Goal: Transaction & Acquisition: Register for event/course

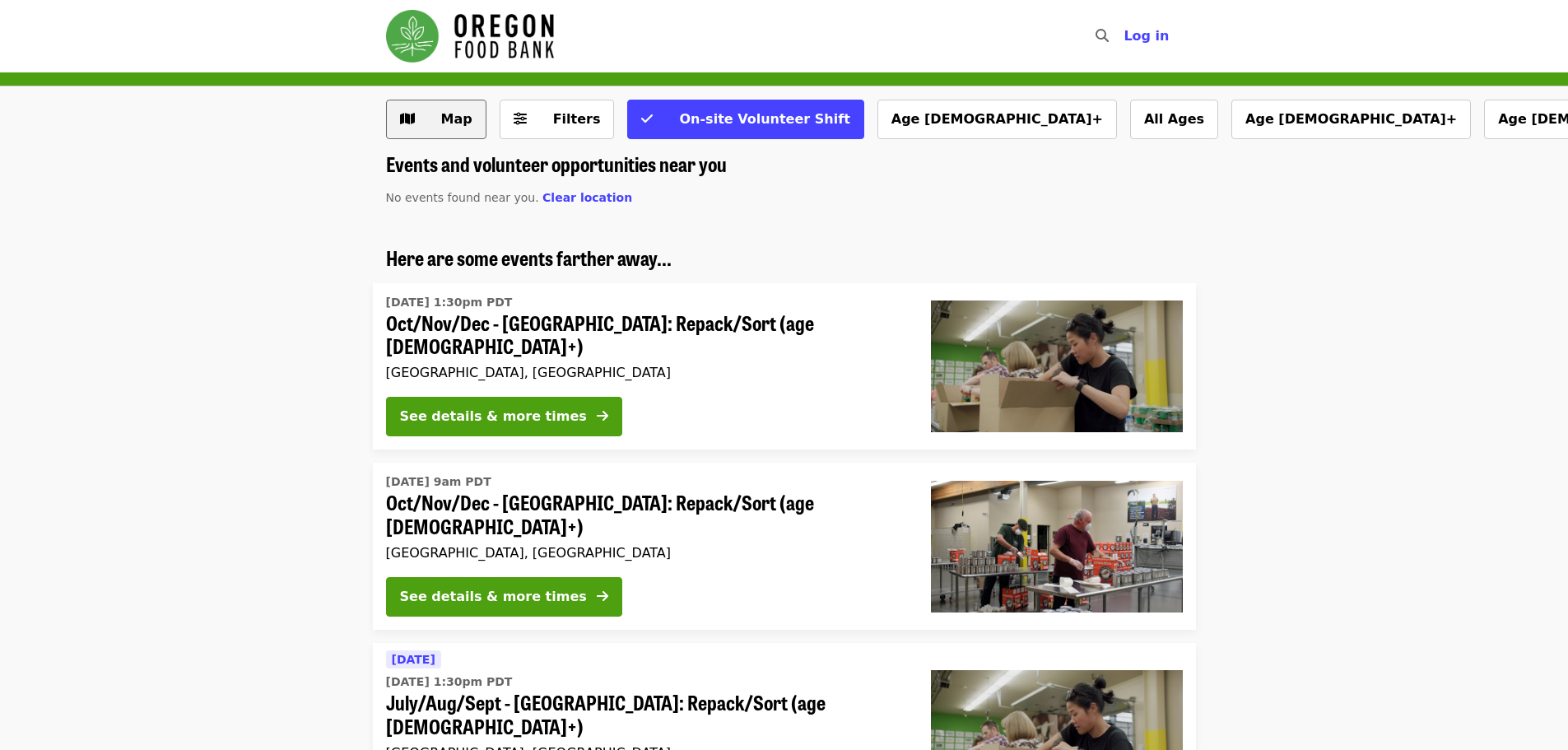
click at [449, 121] on span "Map" at bounding box center [457, 119] width 32 height 16
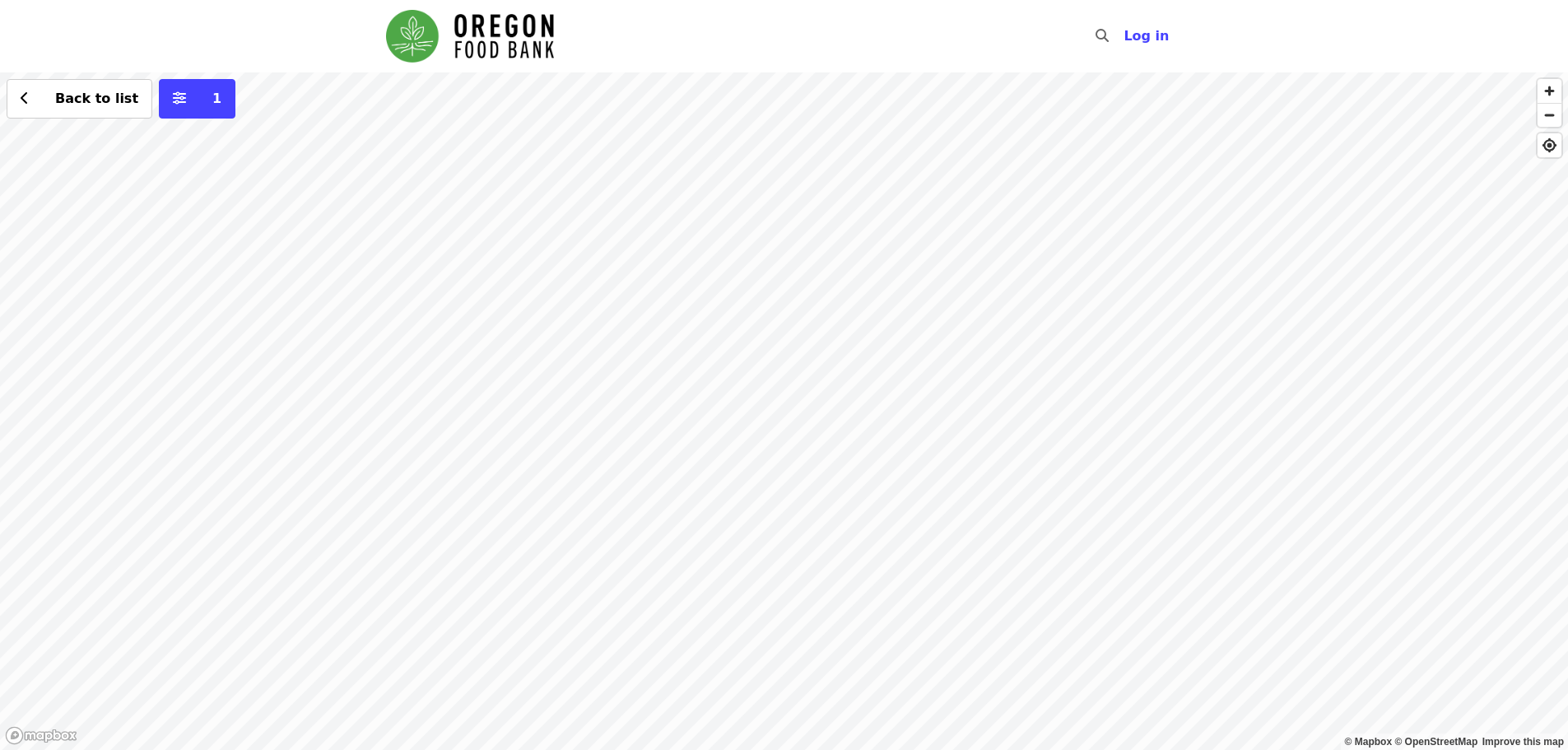
drag, startPoint x: 1006, startPoint y: 466, endPoint x: 482, endPoint y: 310, distance: 546.7
click at [482, 310] on div "Back to list 1" at bounding box center [784, 411] width 1568 height 678
drag, startPoint x: 985, startPoint y: 450, endPoint x: 879, endPoint y: 437, distance: 106.8
click at [879, 437] on div "Back to list 1" at bounding box center [784, 411] width 1568 height 678
click at [622, 278] on div "Back to list 1" at bounding box center [784, 411] width 1568 height 678
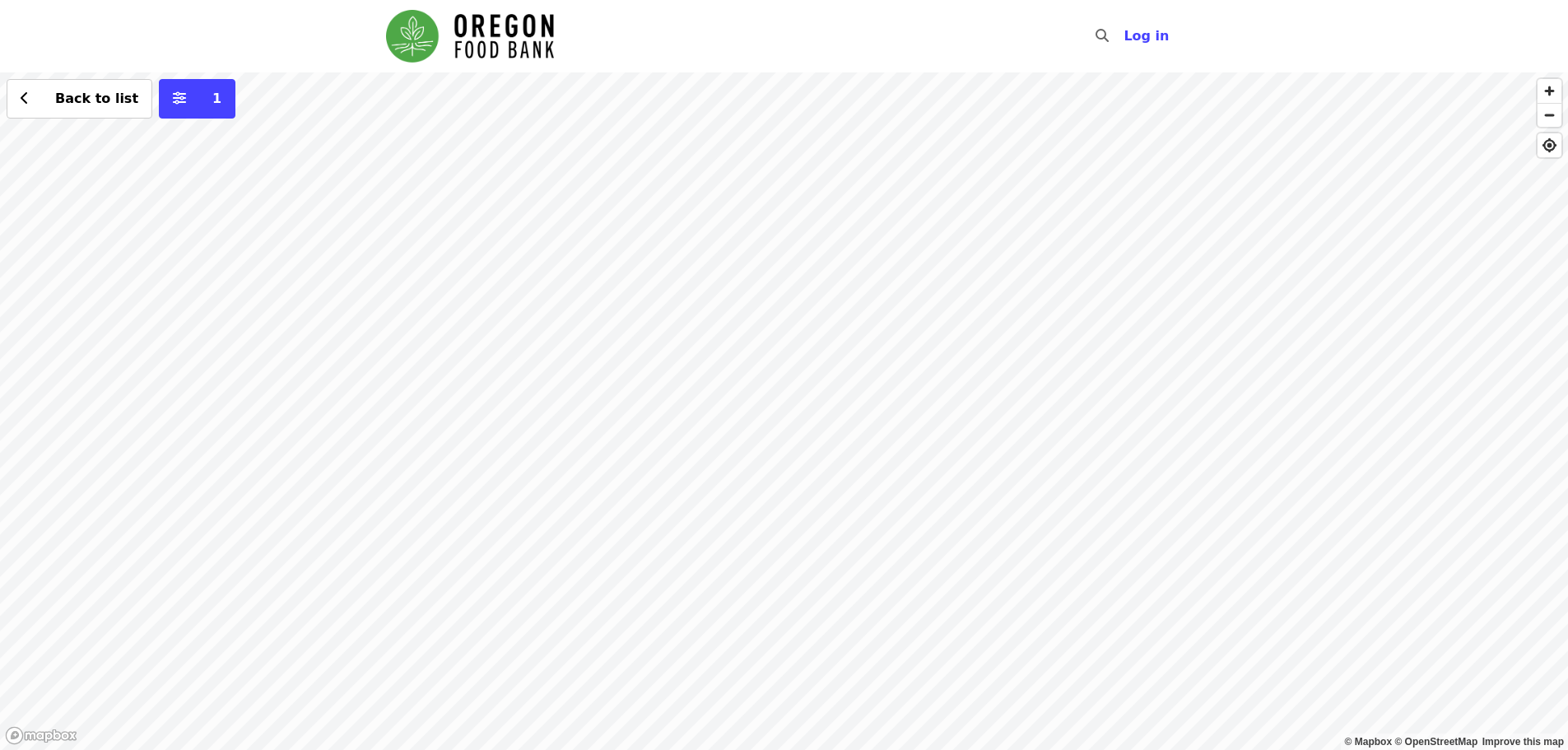
drag, startPoint x: 390, startPoint y: 255, endPoint x: 936, endPoint y: 509, distance: 602.2
click at [935, 509] on div "Back to list 1" at bounding box center [784, 411] width 1568 height 678
drag, startPoint x: 962, startPoint y: 484, endPoint x: 528, endPoint y: 258, distance: 489.3
click at [528, 258] on div "Back to list 1" at bounding box center [784, 411] width 1568 height 678
click at [980, 442] on div "Back to list 1" at bounding box center [784, 411] width 1568 height 678
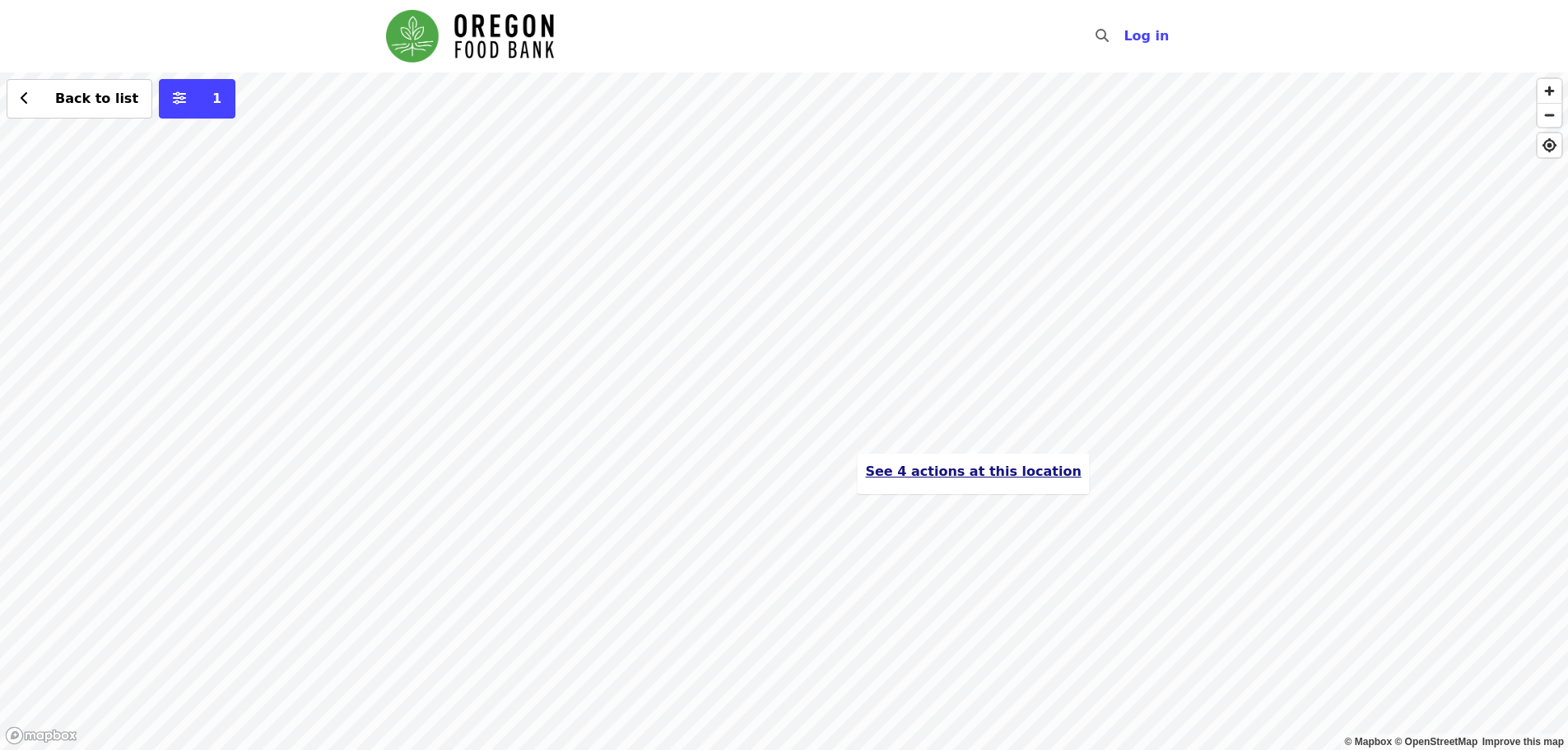
click at [939, 478] on span "See 4 actions at this location" at bounding box center [973, 472] width 216 height 16
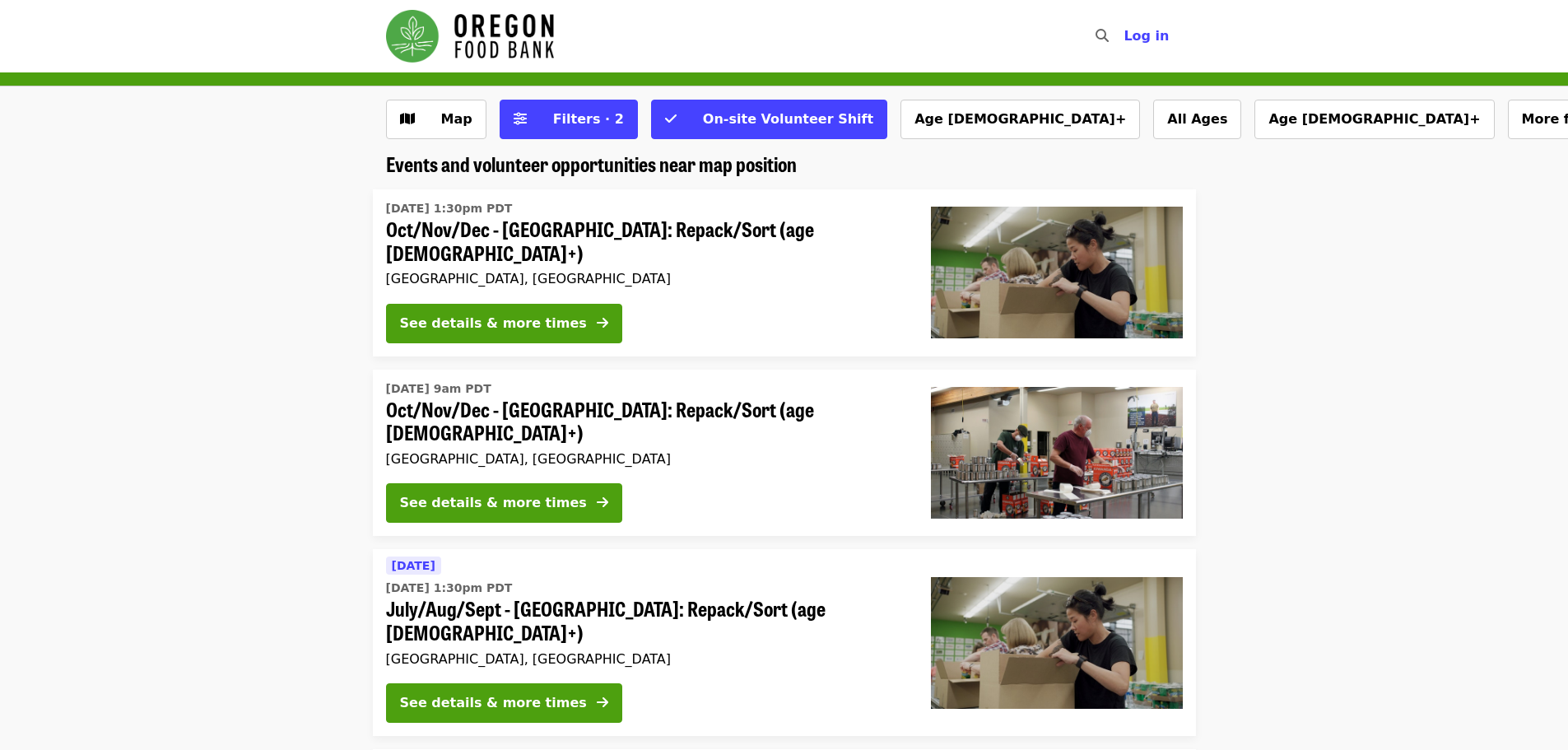
click at [1364, 370] on li "Tue, Oct 7 @ 9am PDT Oct/Nov/Dec - Portland: Repack/Sort (age 16+) Portland, OR…" at bounding box center [784, 454] width 1568 height 167
click at [521, 316] on div "See details & more times" at bounding box center [493, 323] width 187 height 19
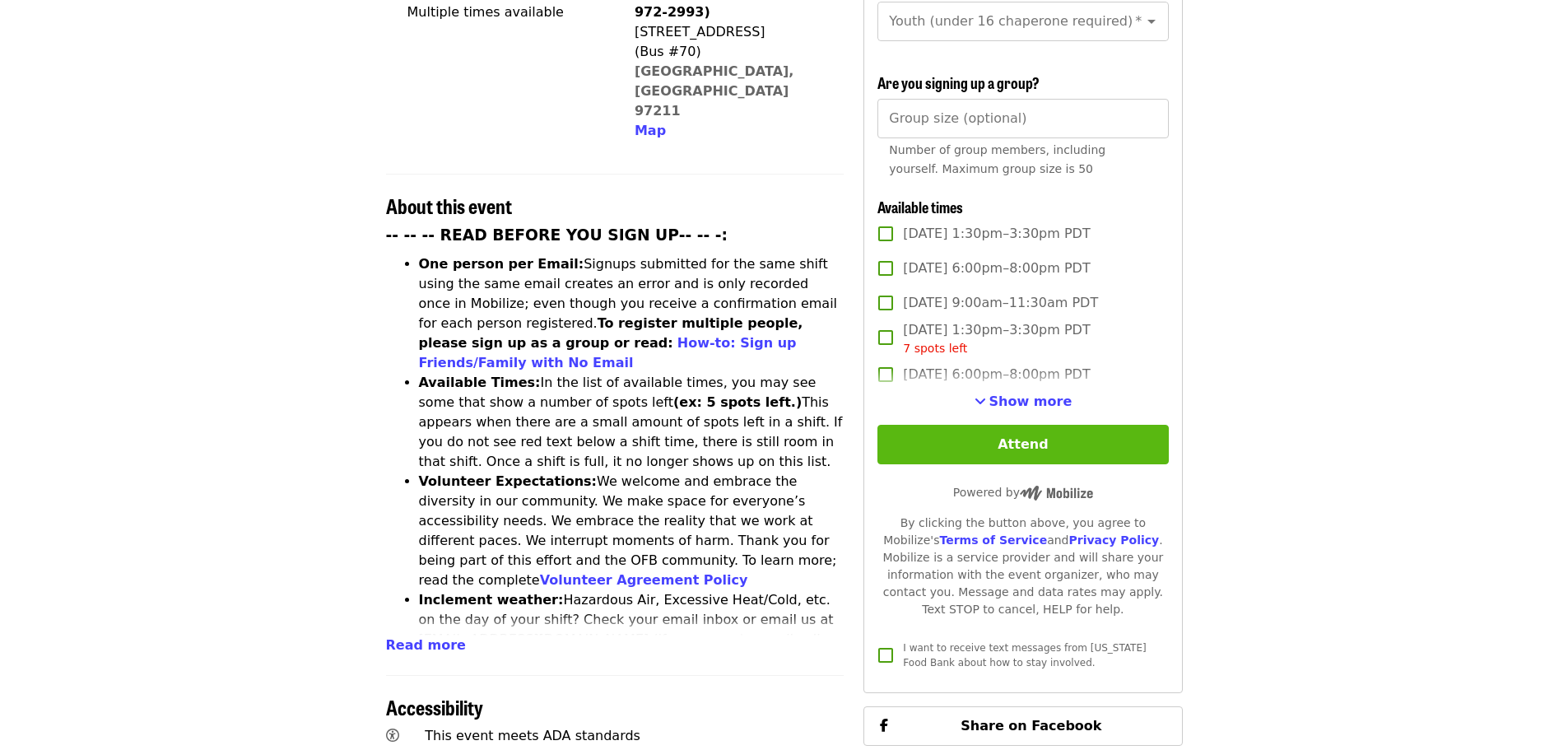
scroll to position [494, 0]
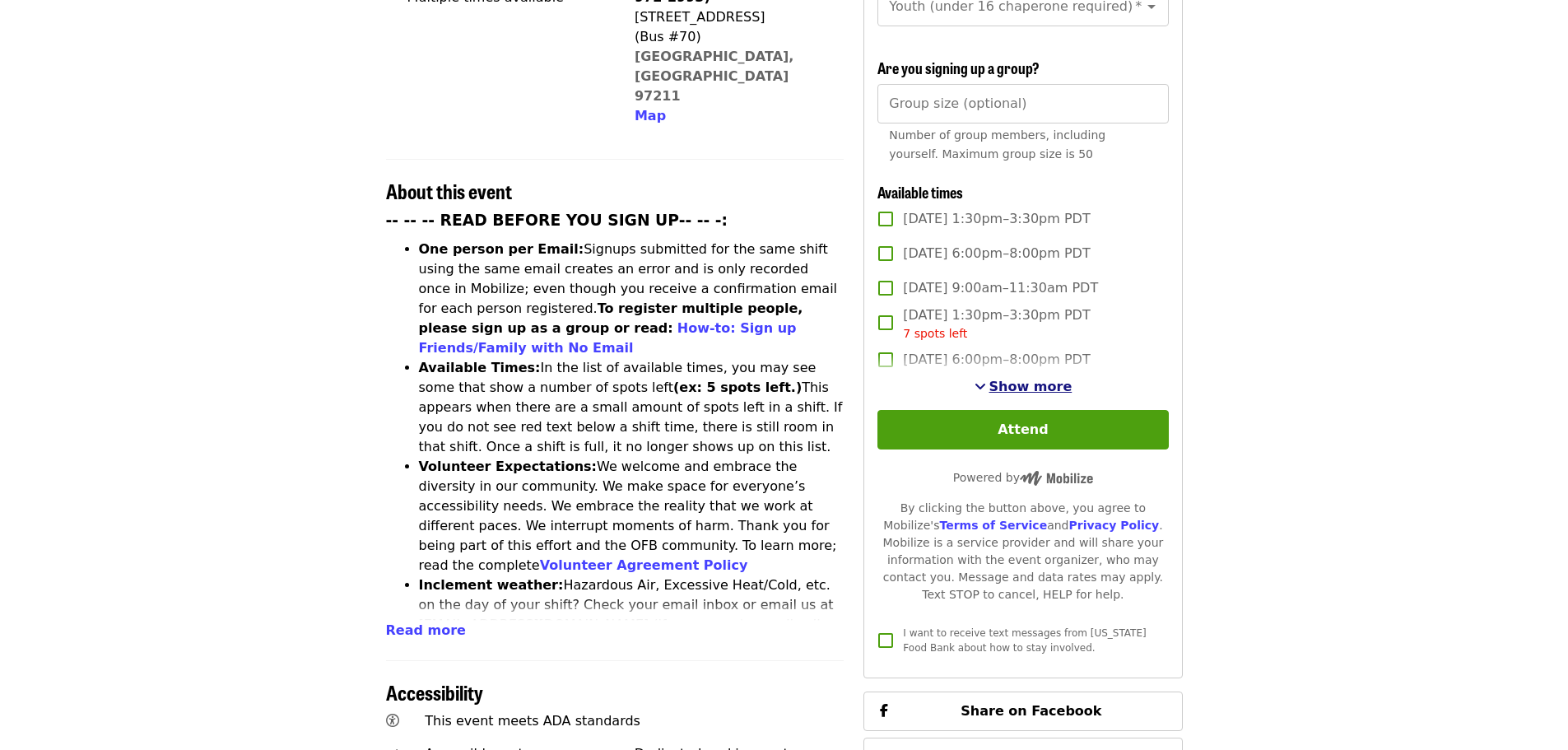
click at [1026, 385] on span "Show more" at bounding box center [1031, 387] width 83 height 16
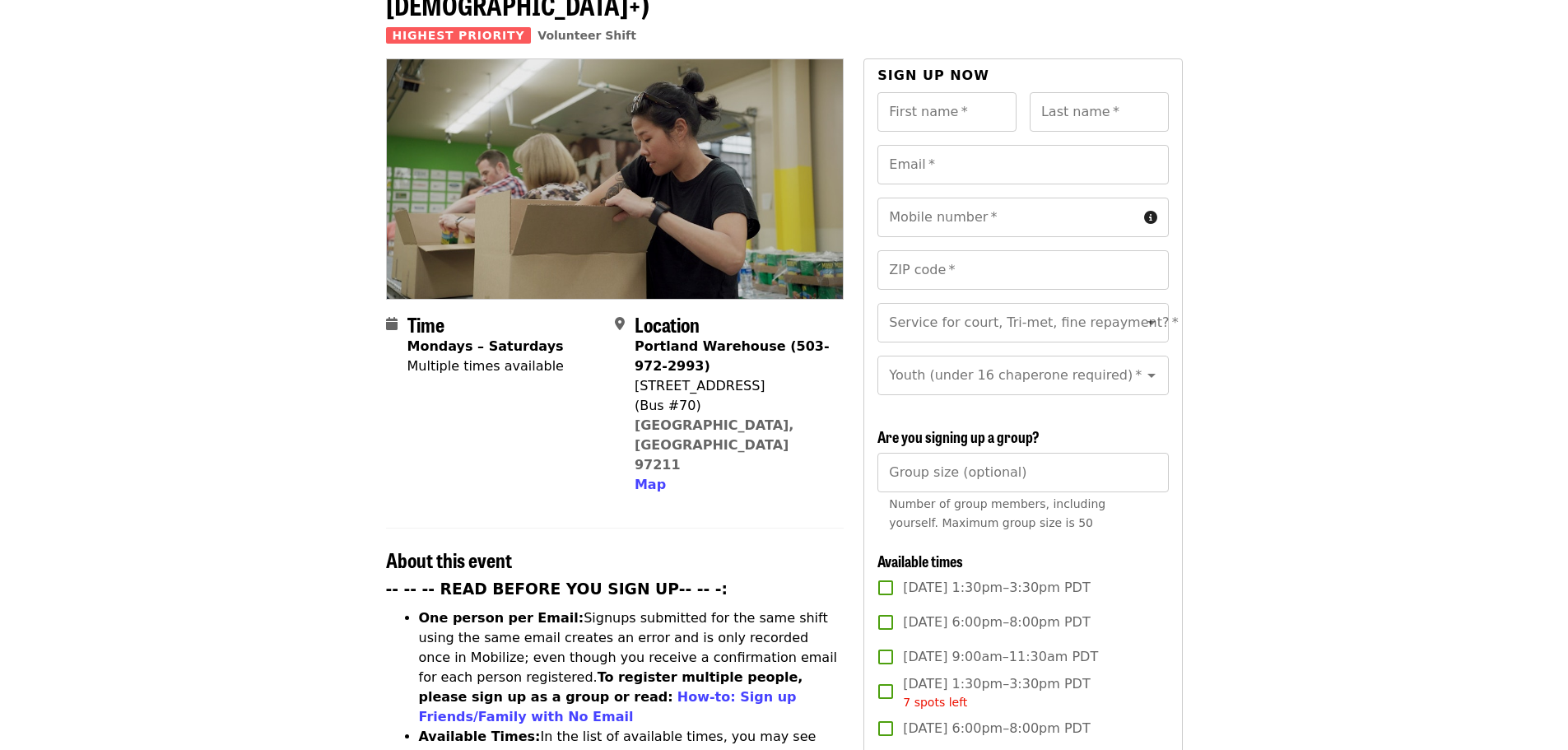
scroll to position [0, 0]
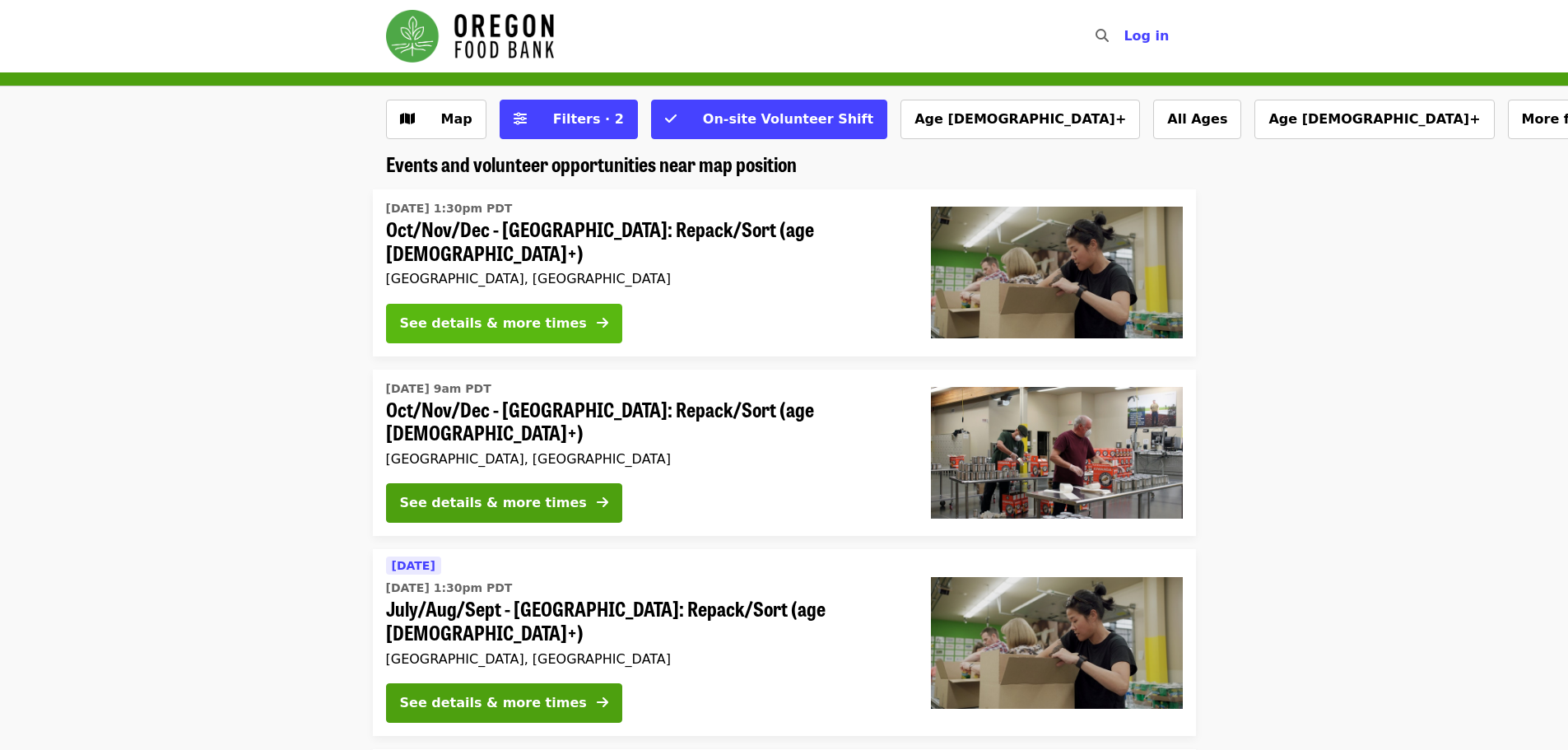
click at [536, 321] on div "See details & more times" at bounding box center [493, 323] width 187 height 19
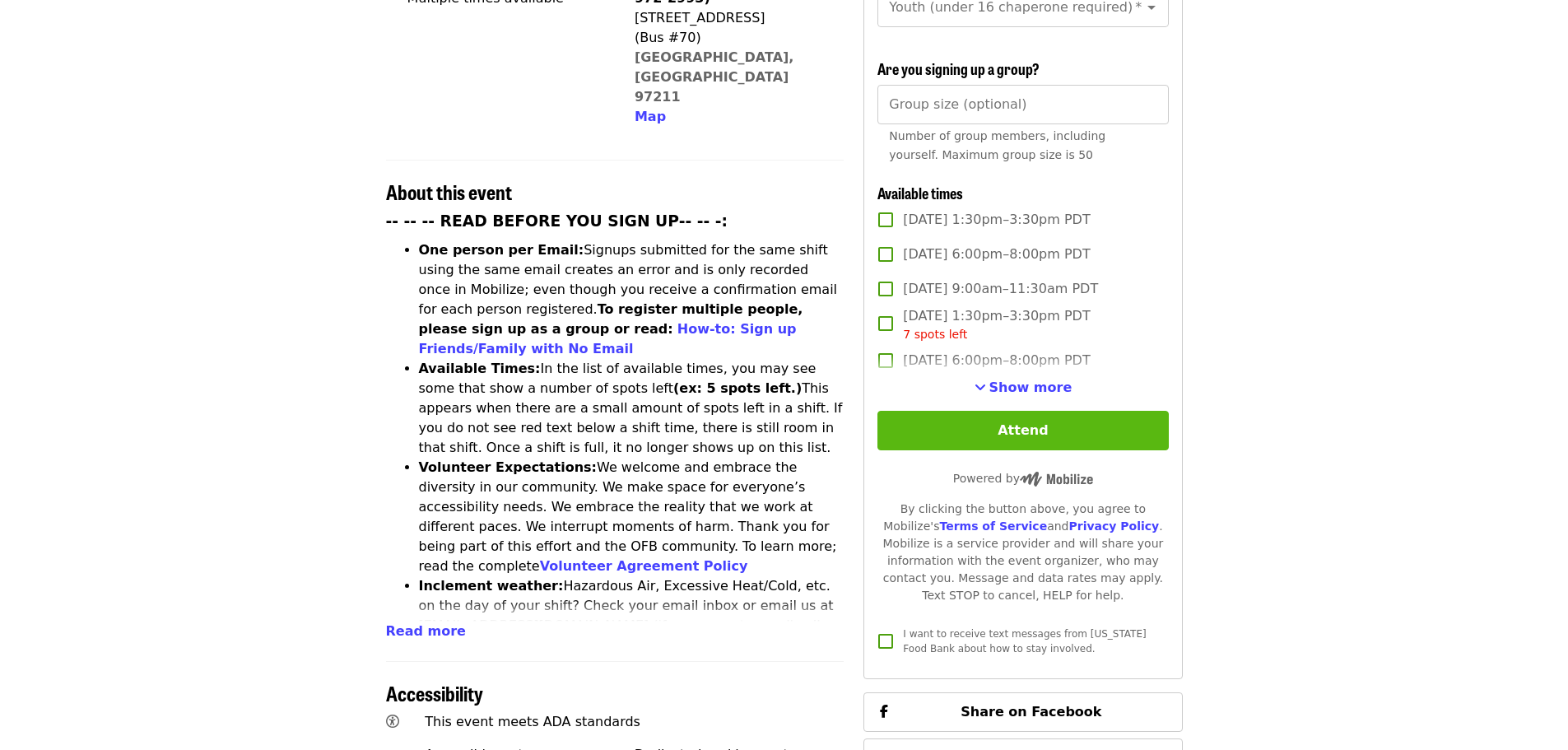
scroll to position [494, 0]
click at [1033, 393] on div "First name   * First name * Last name   * Last name * Email   * Email * Mobile …" at bounding box center [1023, 190] width 291 height 935
click at [1034, 383] on span "Show more" at bounding box center [1031, 387] width 83 height 16
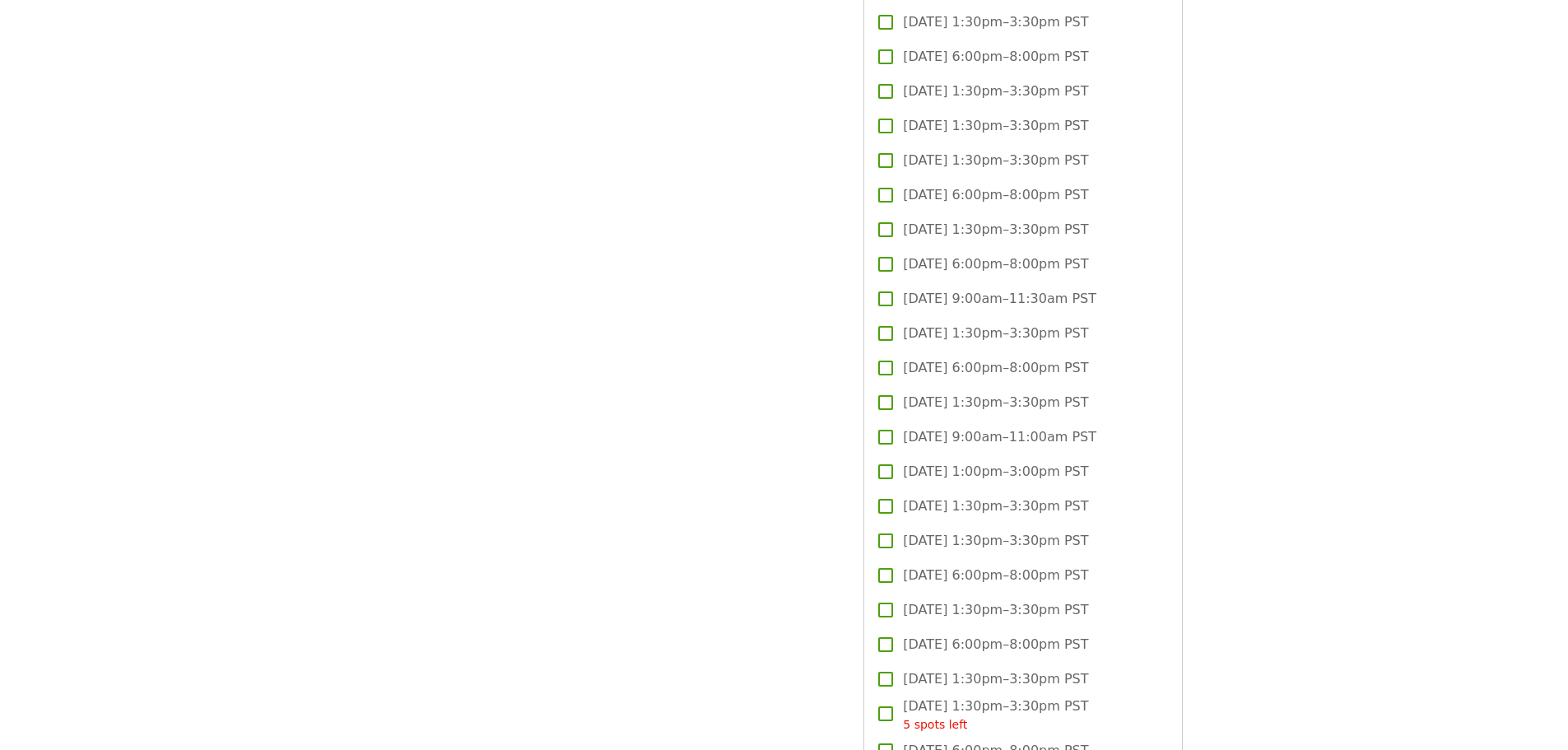
scroll to position [2965, 0]
